Goal: Information Seeking & Learning: Find specific fact

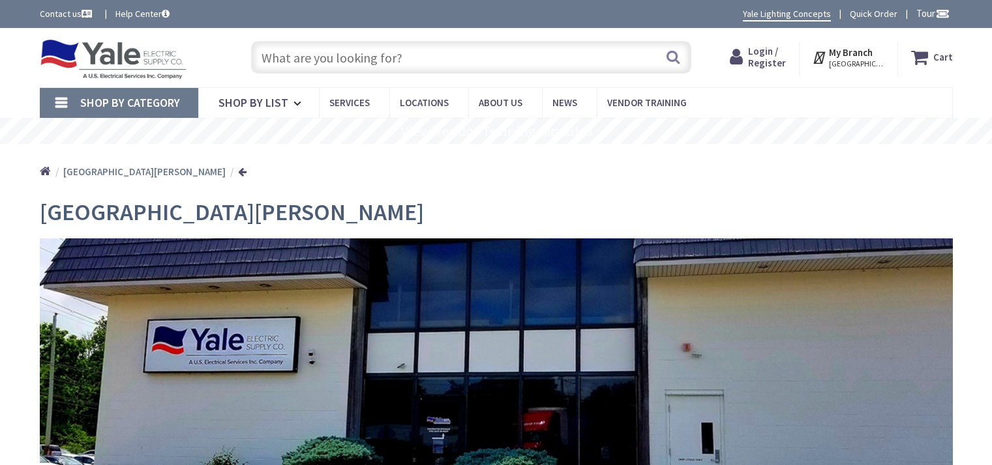
click at [325, 62] on input "text" at bounding box center [471, 57] width 440 height 33
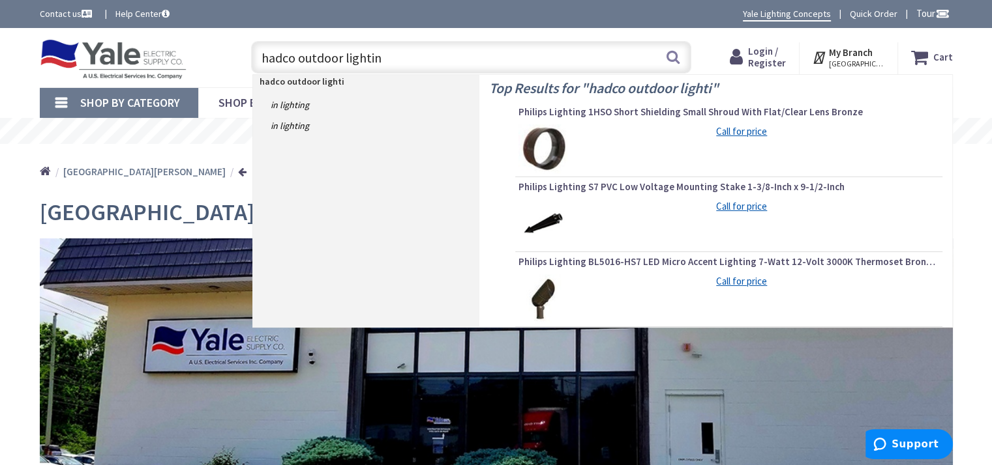
type input "hadco outdoor lighting"
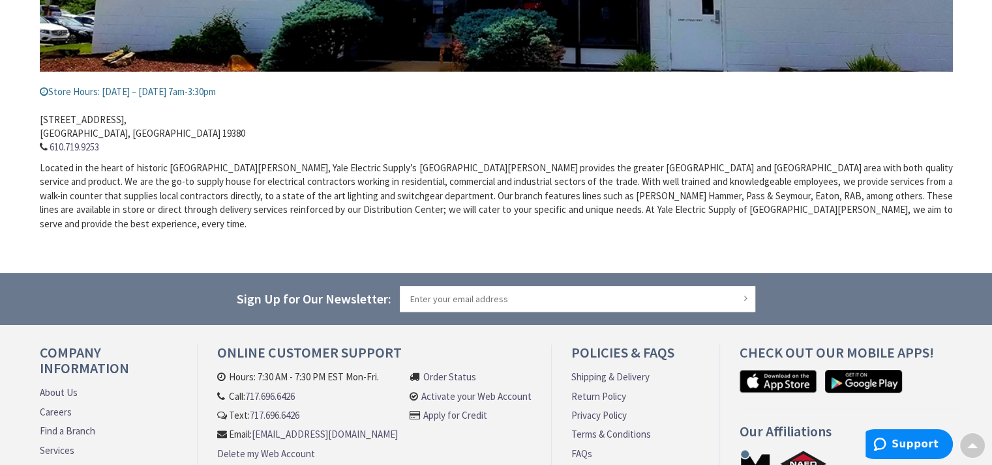
scroll to position [456, 0]
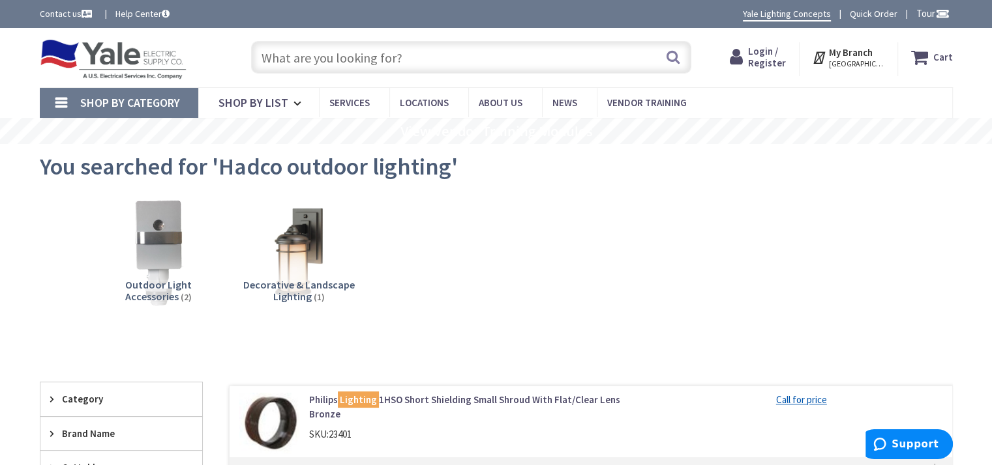
click at [415, 50] on input "text" at bounding box center [471, 57] width 440 height 33
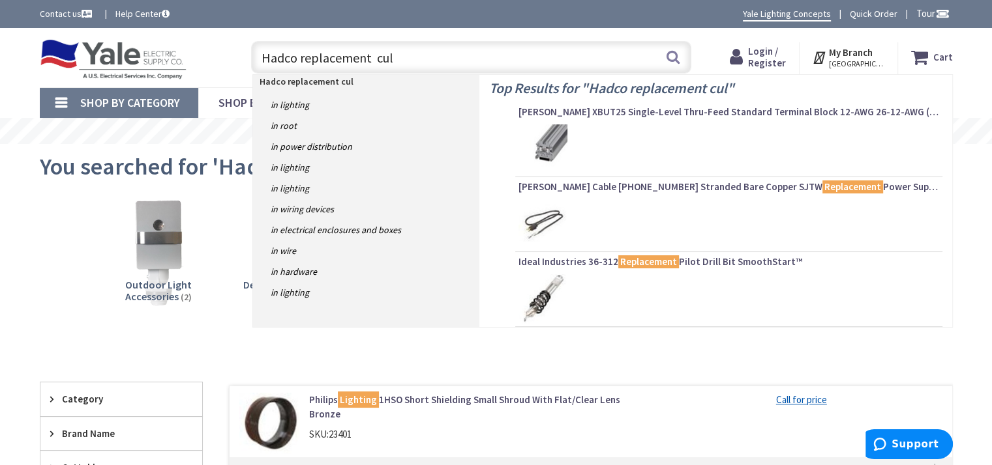
type input "Hadco replacement cul7"
